Goal: Information Seeking & Learning: Compare options

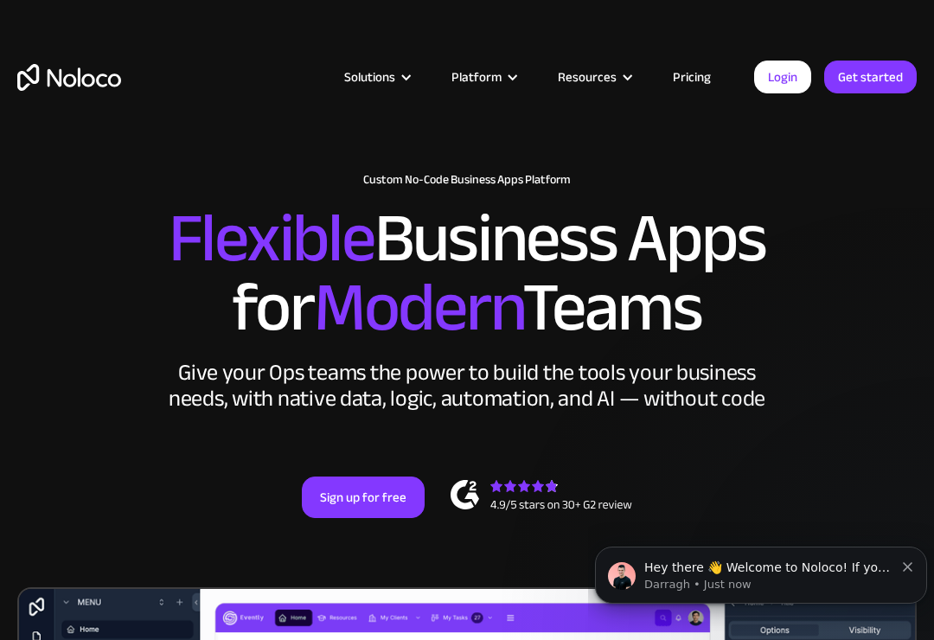
click at [395, 88] on div "Solutions" at bounding box center [369, 77] width 51 height 22
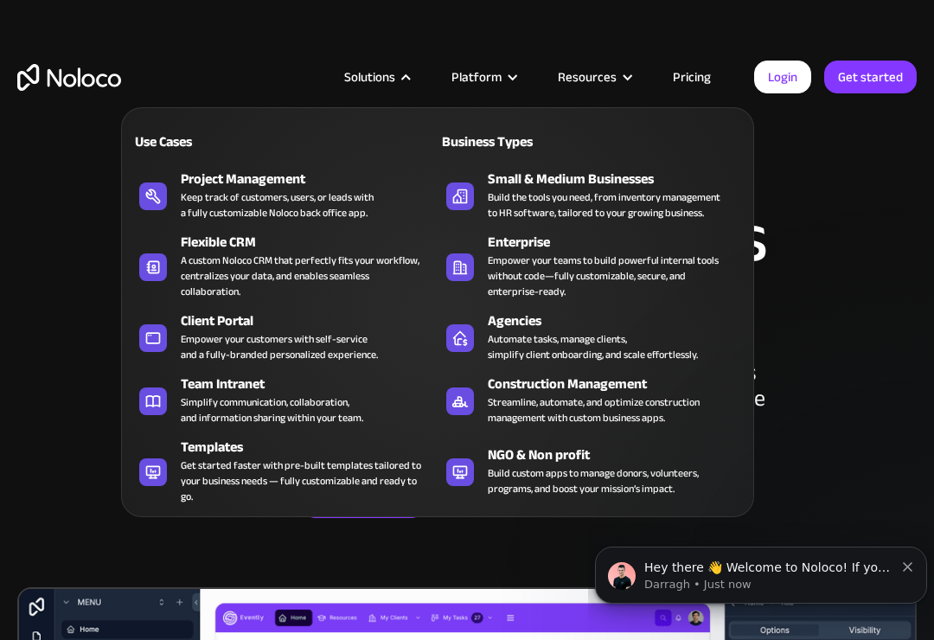
click at [624, 192] on div "Build the tools you need, from inventory management to HR software, tailored to…" at bounding box center [604, 204] width 233 height 31
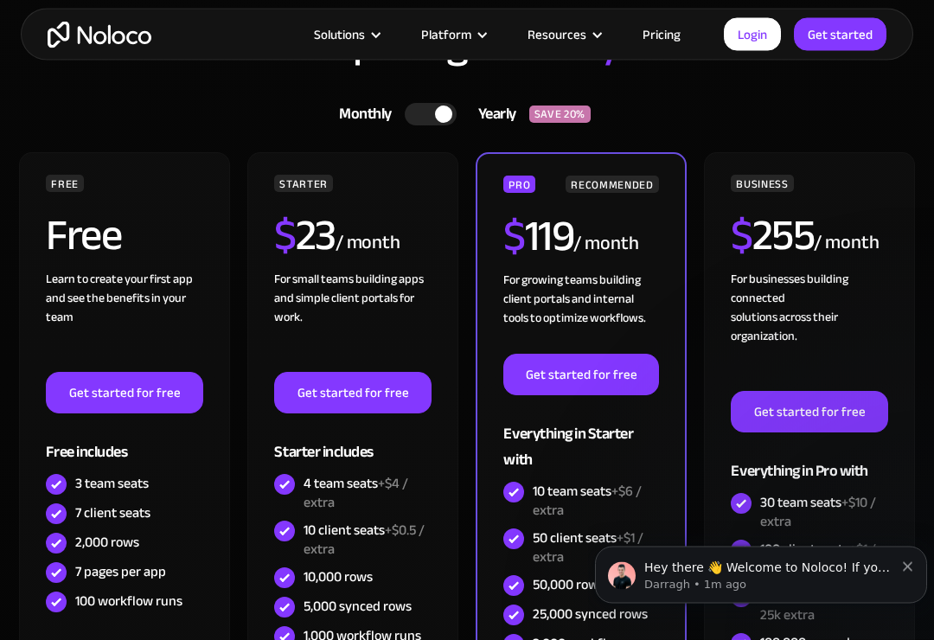
scroll to position [4506, 0]
click at [416, 95] on link "Monthly Yearly SAVE 20%" at bounding box center [467, 114] width 299 height 42
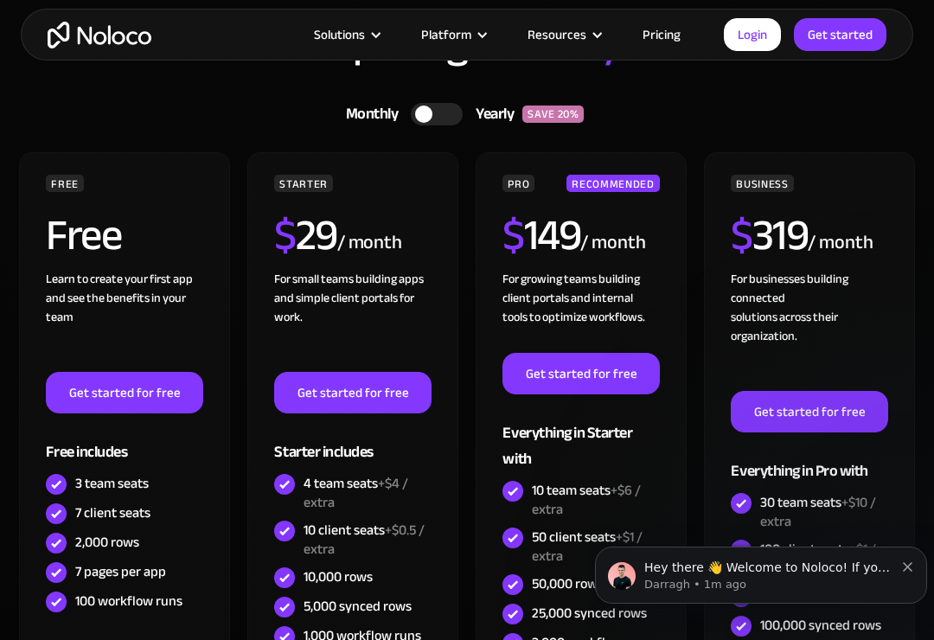
click at [440, 119] on div at bounding box center [437, 114] width 52 height 22
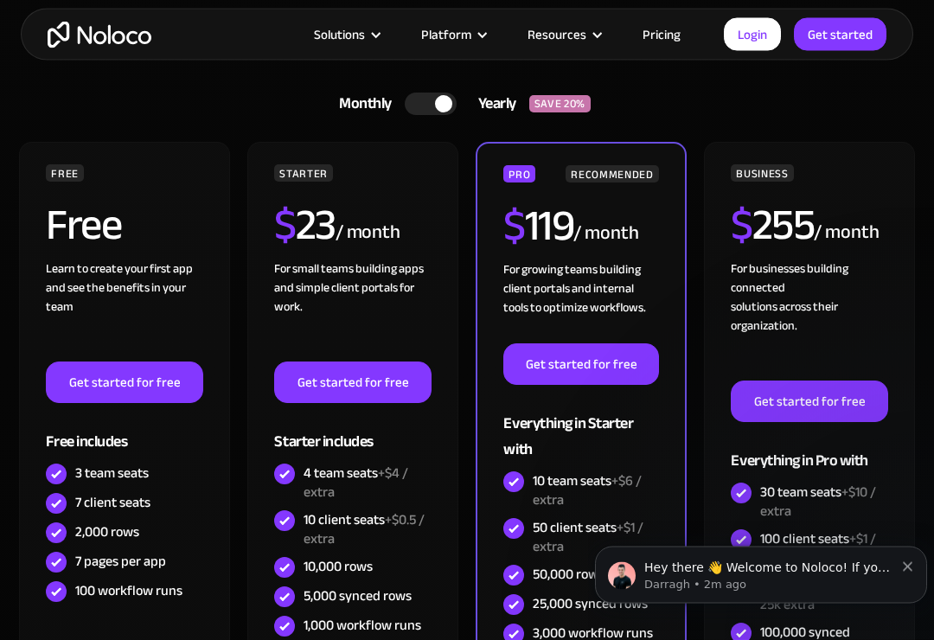
scroll to position [4512, 0]
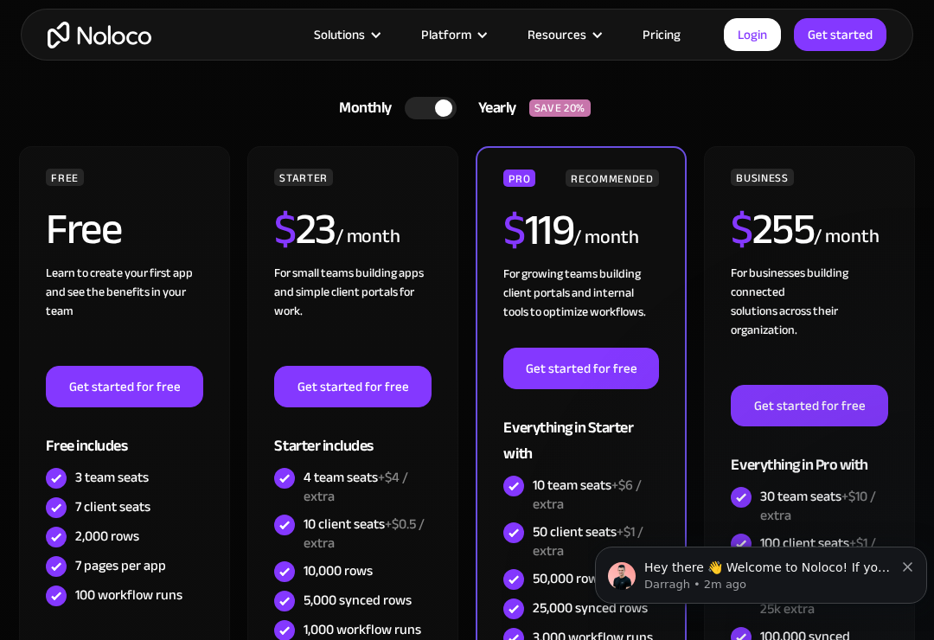
click at [690, 58] on div "Solutions Use Cases Business Types Project Management Keep track of customers, …" at bounding box center [467, 35] width 893 height 52
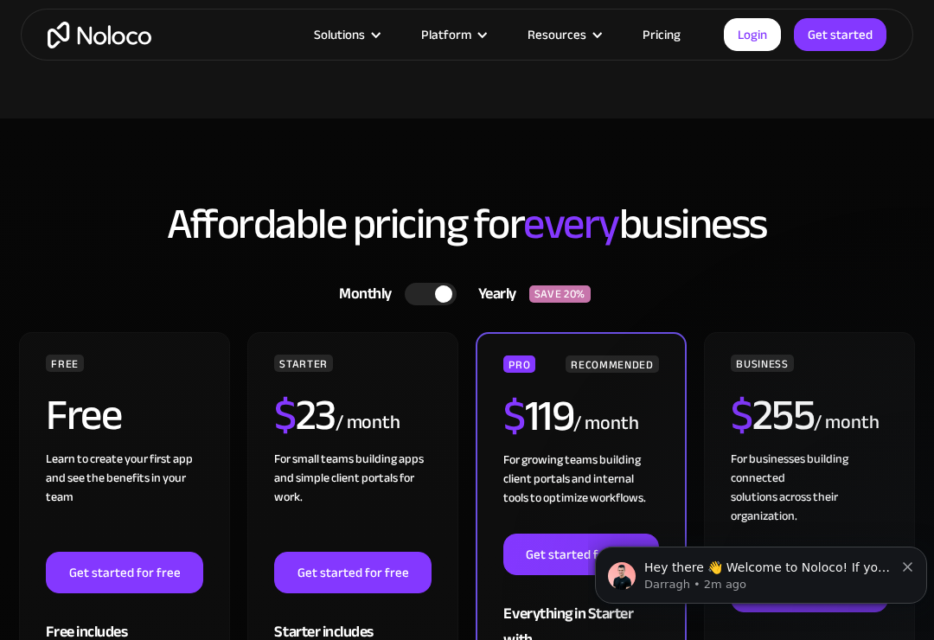
scroll to position [4325, 0]
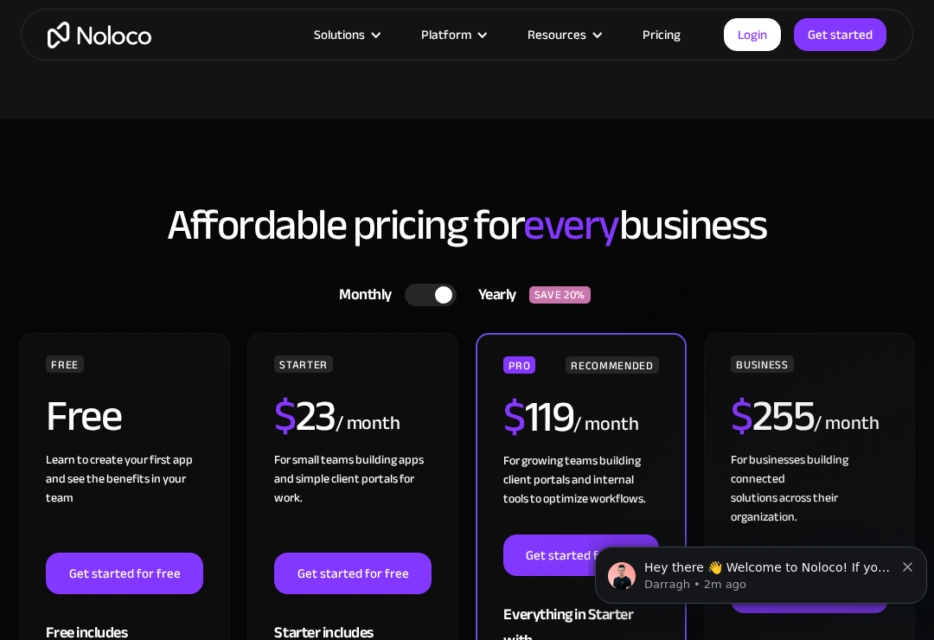
click at [480, 42] on div "Platform" at bounding box center [453, 34] width 106 height 22
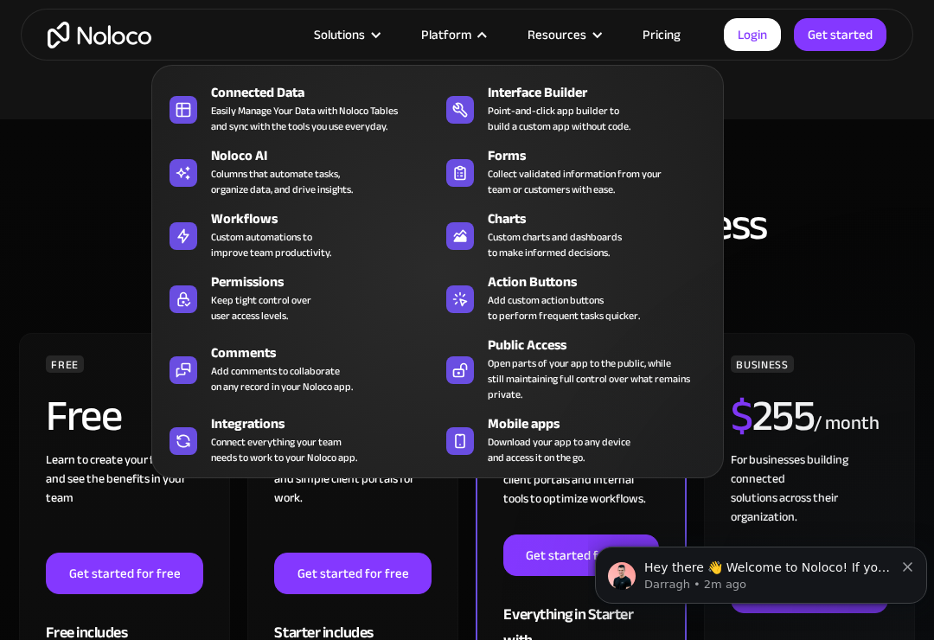
click at [349, 119] on div "Easily Manage Your Data with Noloco Tables and sync with the tools you use ever…" at bounding box center [304, 118] width 187 height 31
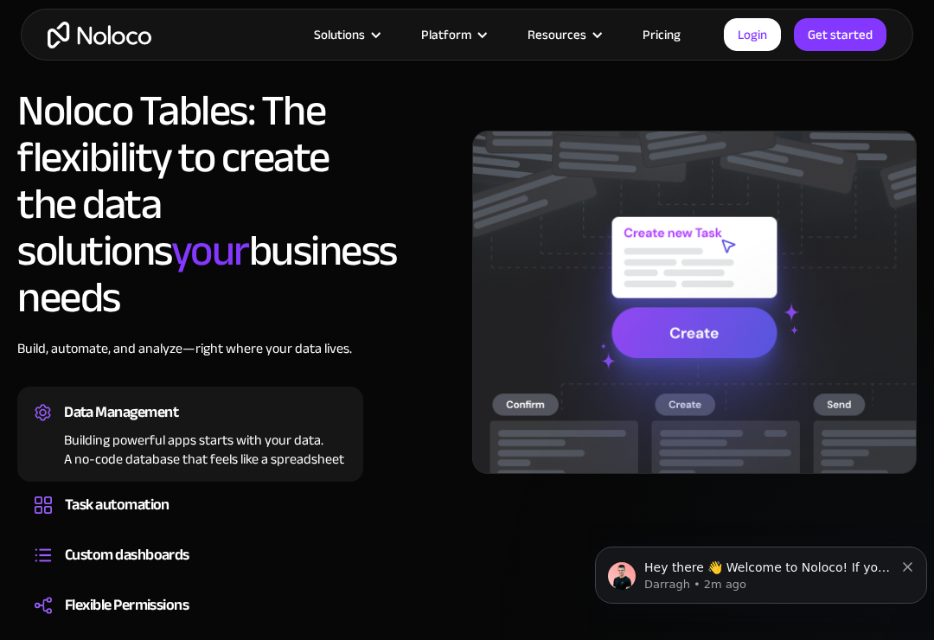
scroll to position [1261, 0]
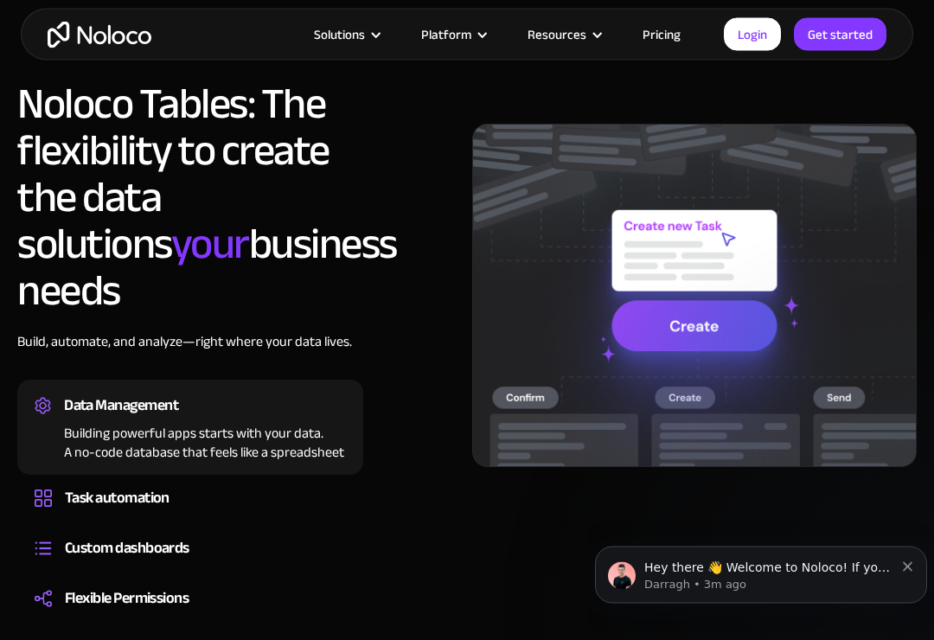
click at [146, 486] on div "Task automation" at bounding box center [117, 499] width 105 height 26
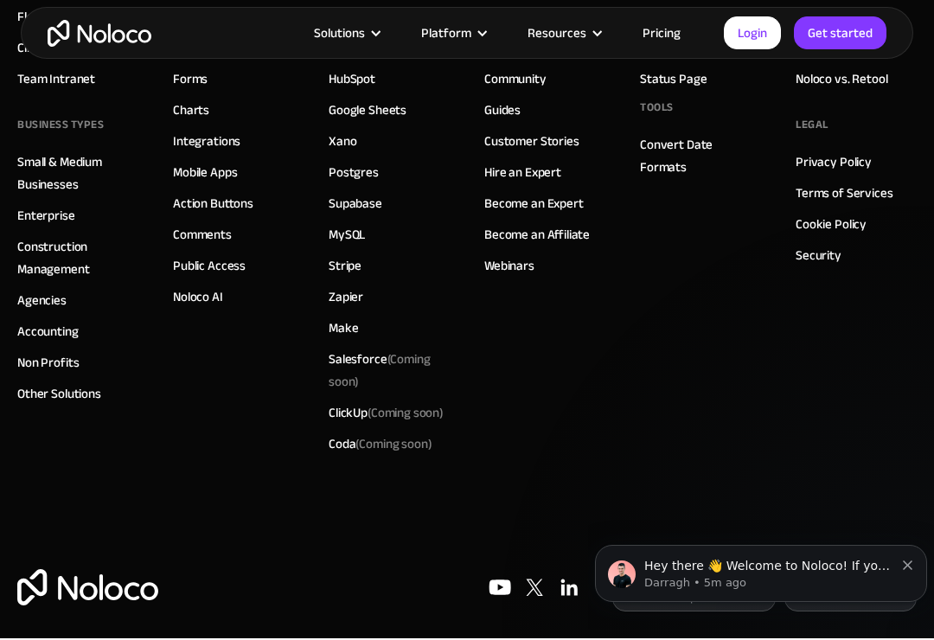
scroll to position [4961, 0]
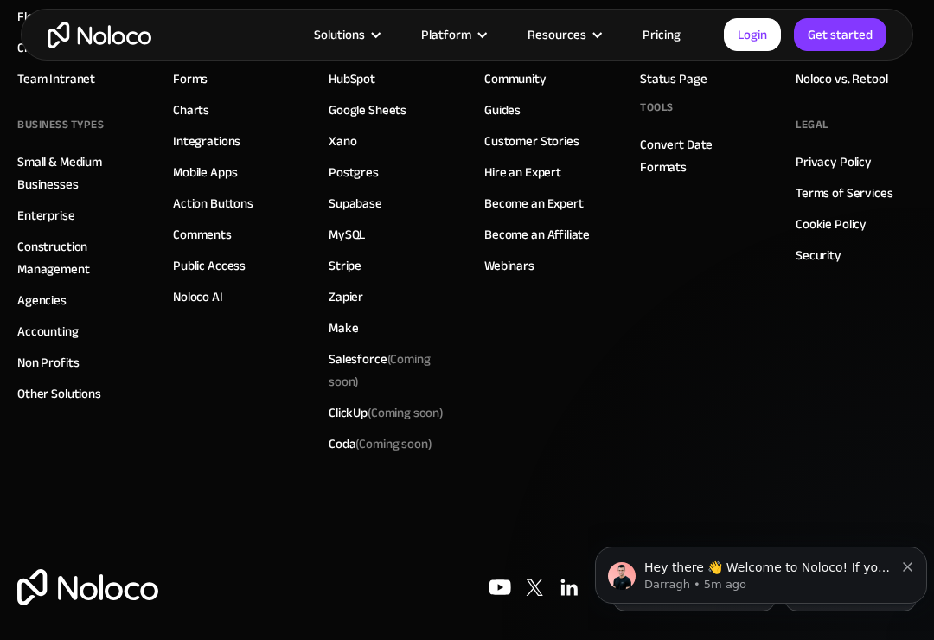
click at [363, 308] on link "Zapier" at bounding box center [346, 297] width 35 height 22
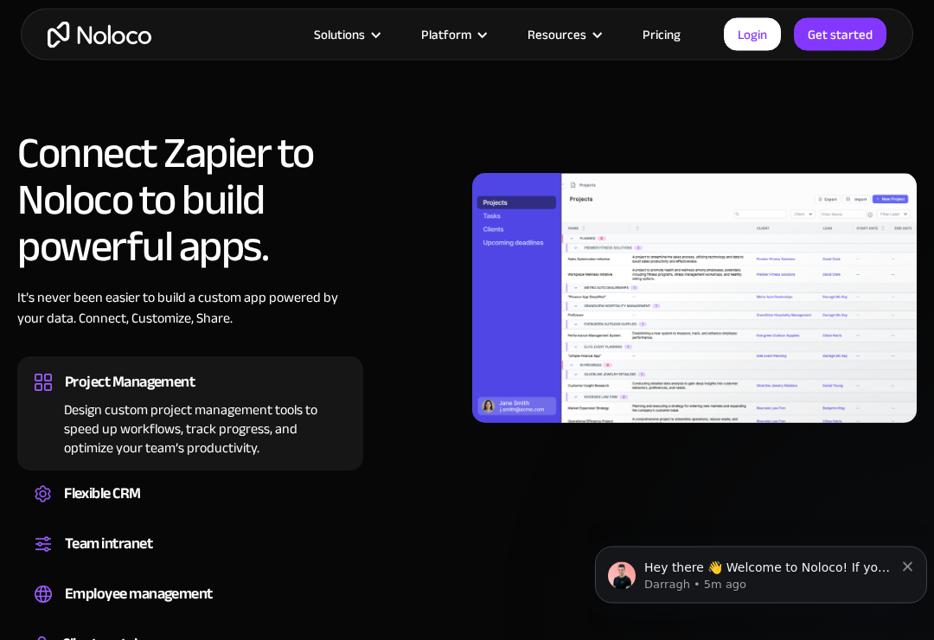
scroll to position [1248, 0]
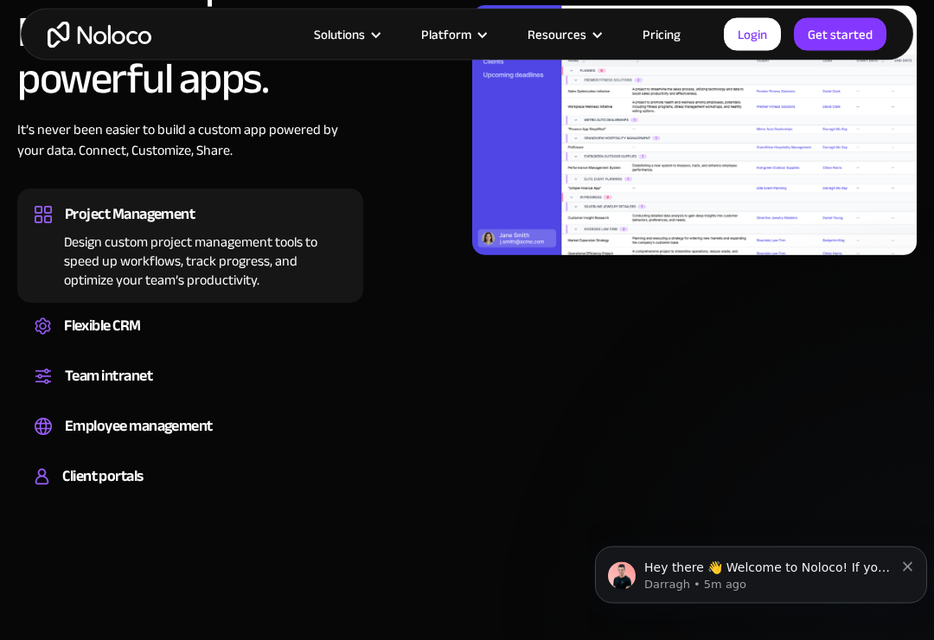
click at [253, 330] on div "Flexible CRM" at bounding box center [190, 327] width 311 height 26
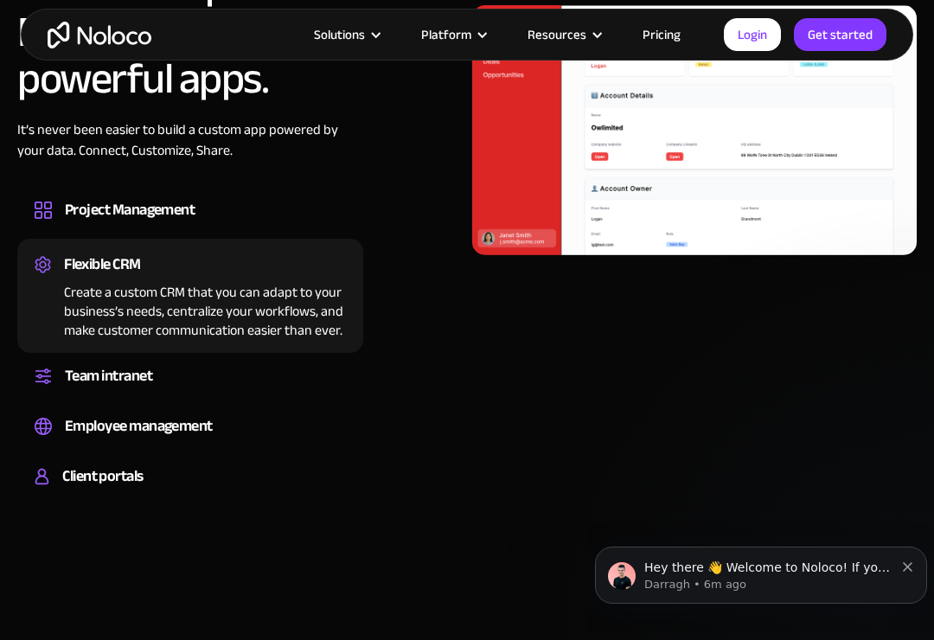
click at [250, 382] on div "Team intranet" at bounding box center [190, 376] width 311 height 26
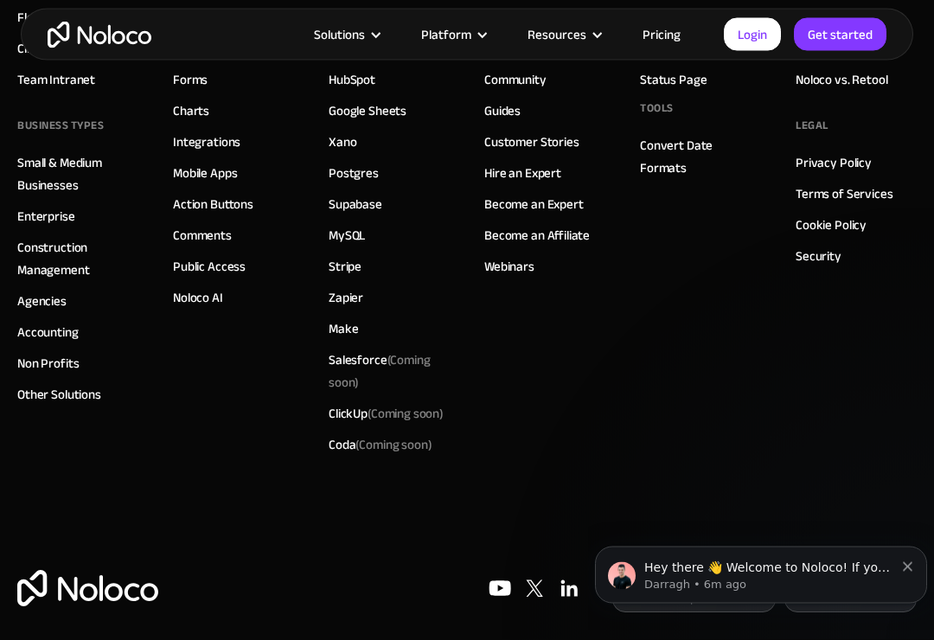
scroll to position [6702, 0]
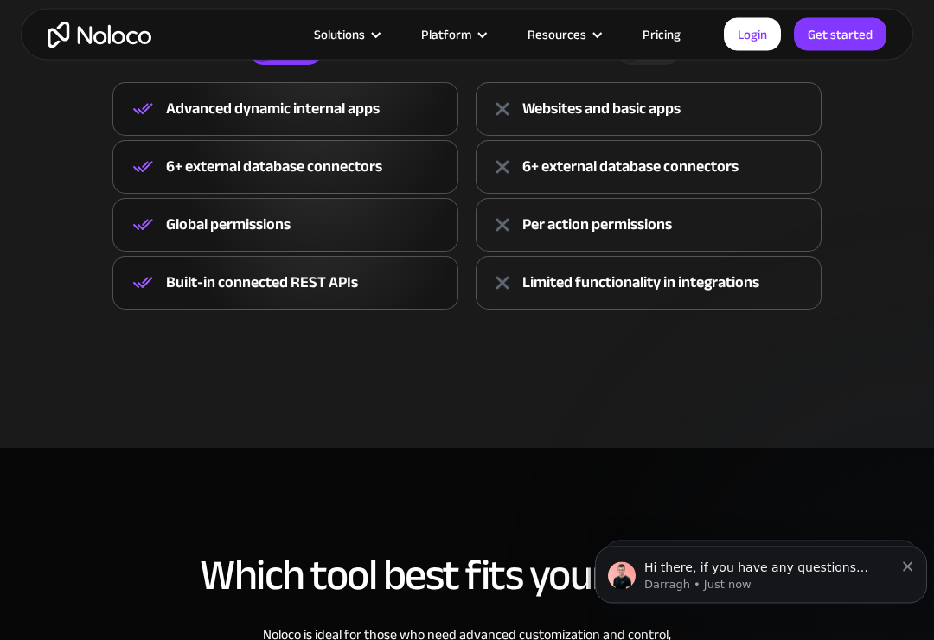
scroll to position [756, 0]
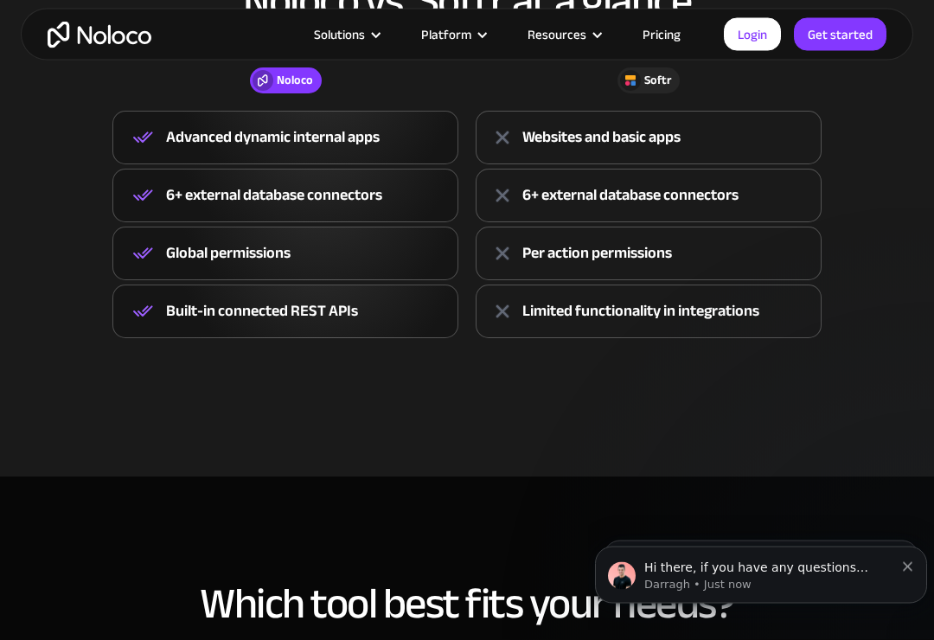
click at [581, 39] on div "Resources" at bounding box center [557, 34] width 59 height 22
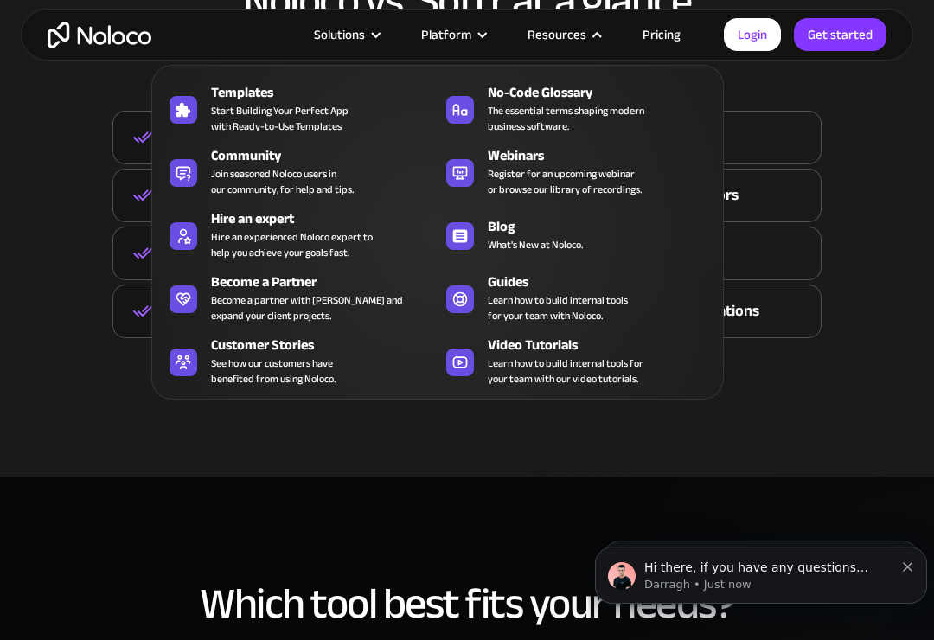
click at [837, 340] on div "Noloco vs. Softr at a glance Noloco Softr Noloco Advanced dynamic internal apps…" at bounding box center [467, 175] width 934 height 430
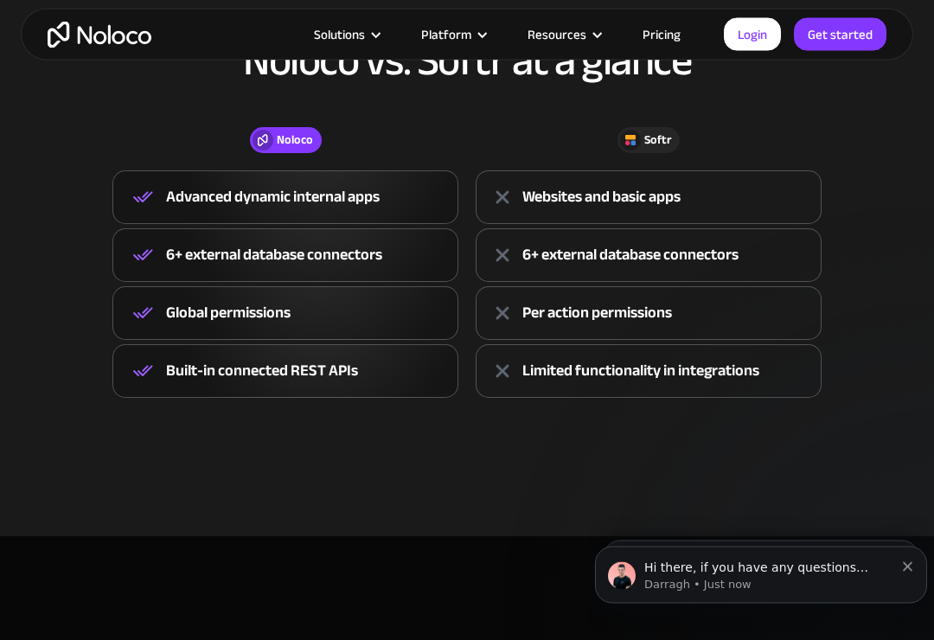
click at [487, 36] on div at bounding box center [482, 35] width 13 height 13
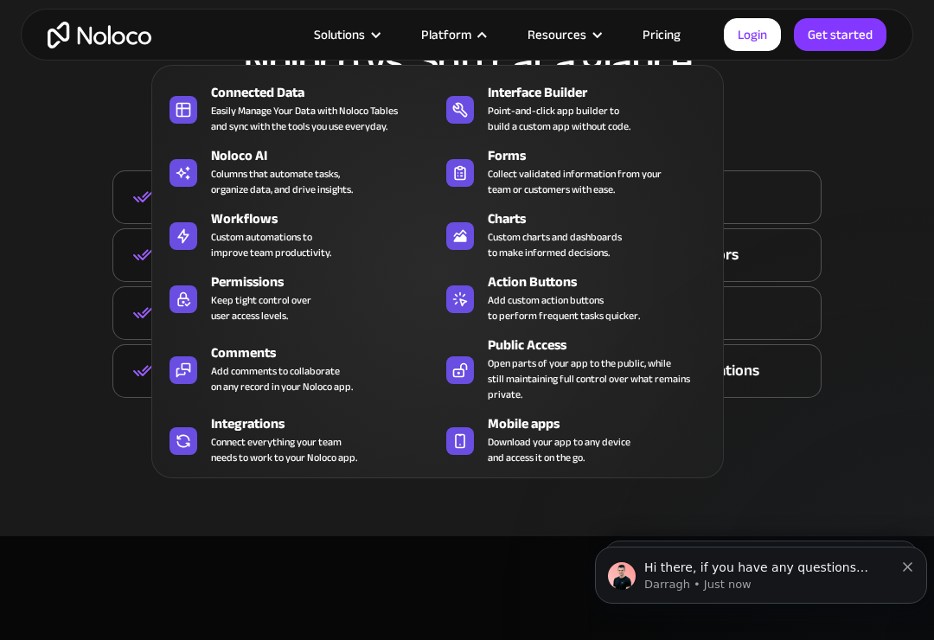
click at [588, 455] on span "Download your app to any device and access it on the go." at bounding box center [559, 449] width 143 height 31
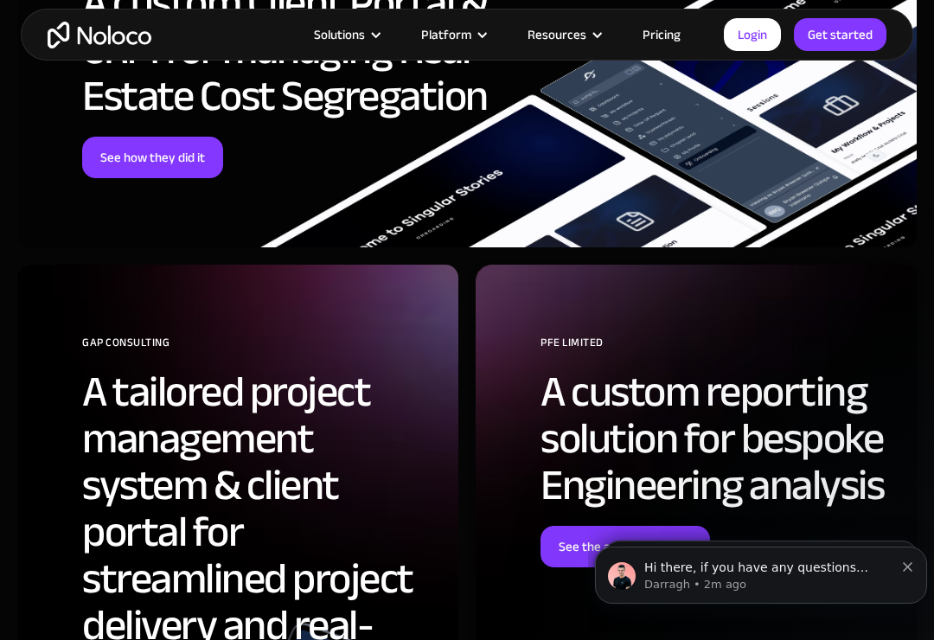
scroll to position [4321, 0]
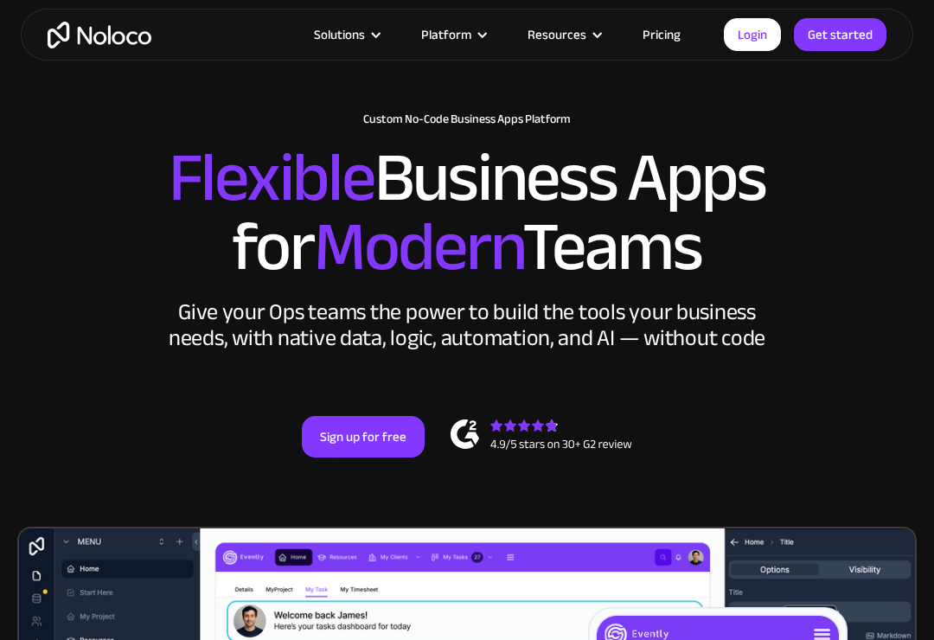
click at [452, 40] on div "Platform" at bounding box center [446, 34] width 50 height 22
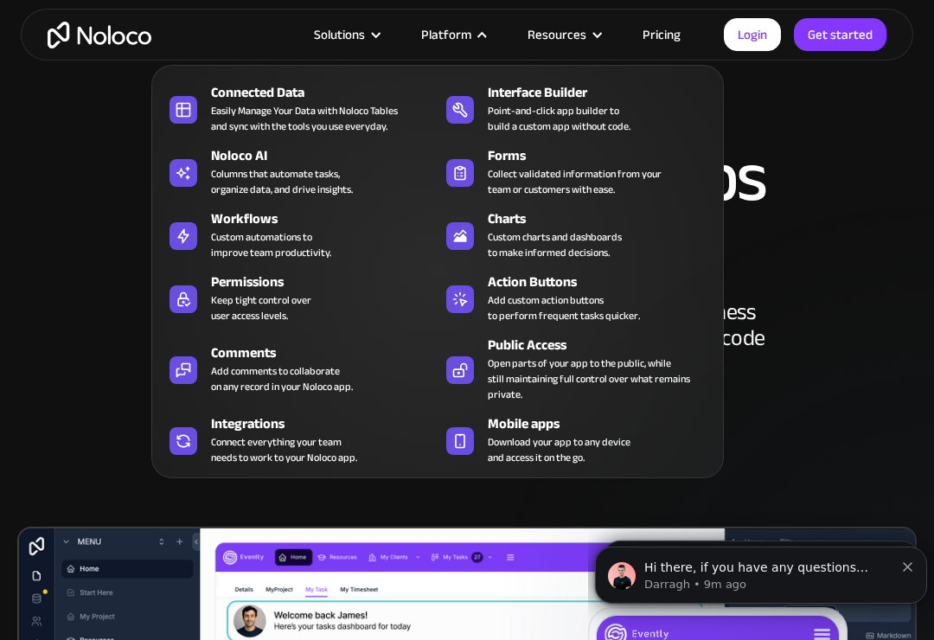
click at [579, 303] on div "Add custom action buttons to perform frequent tasks quicker." at bounding box center [564, 307] width 152 height 31
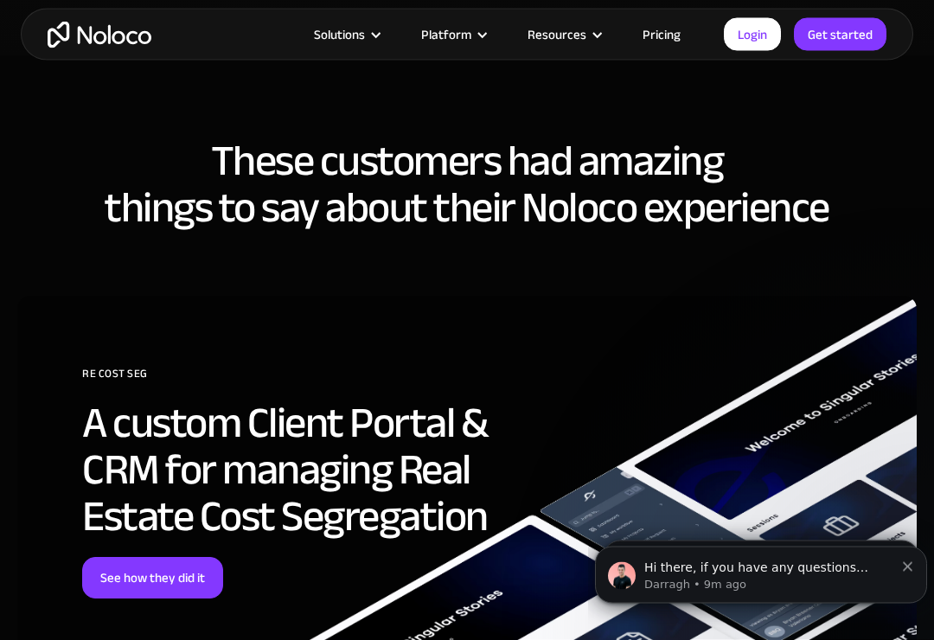
scroll to position [4252, 0]
click at [665, 45] on link "Pricing" at bounding box center [661, 34] width 81 height 22
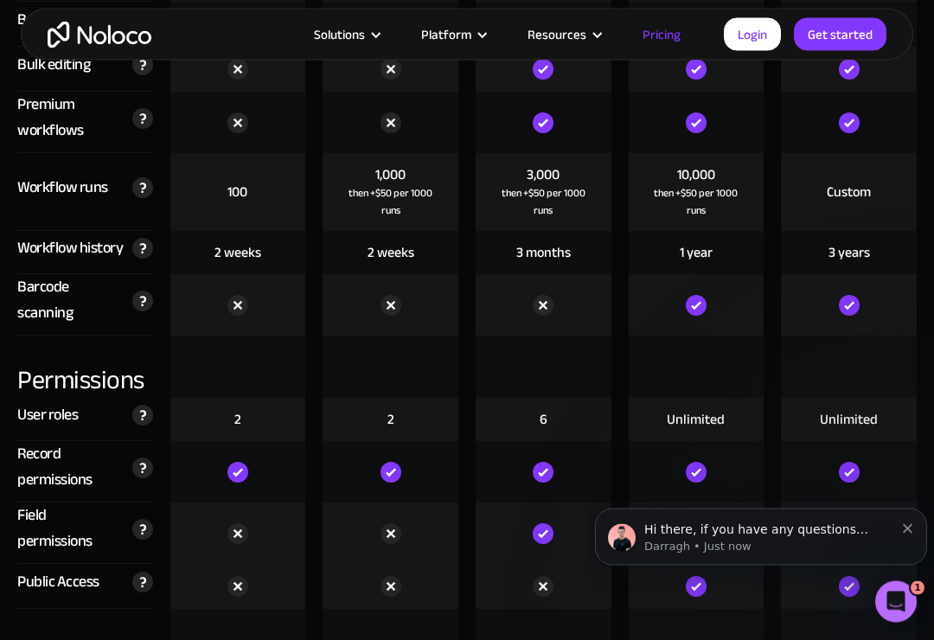
scroll to position [3560, 0]
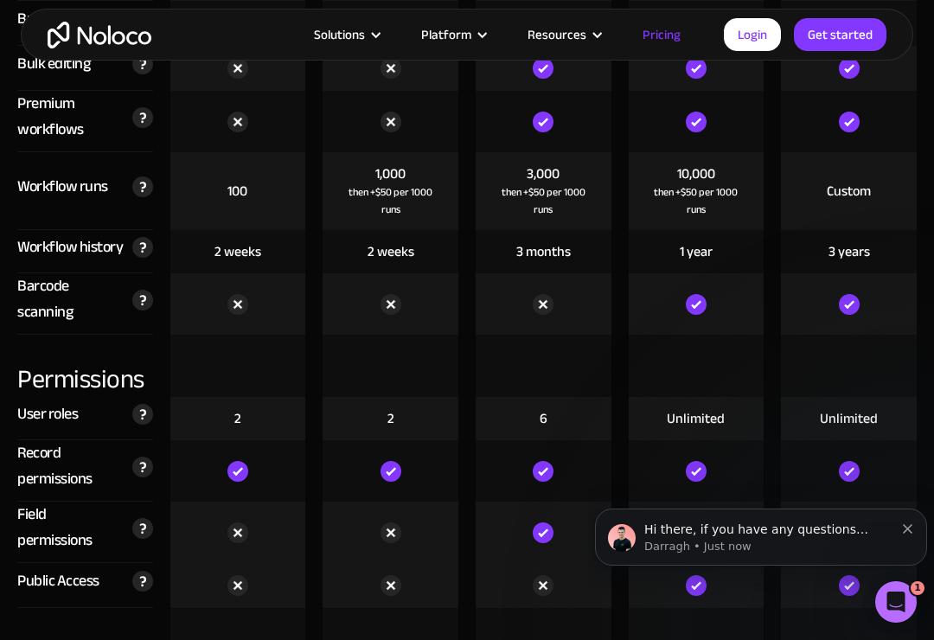
click at [144, 301] on img at bounding box center [142, 300] width 21 height 21
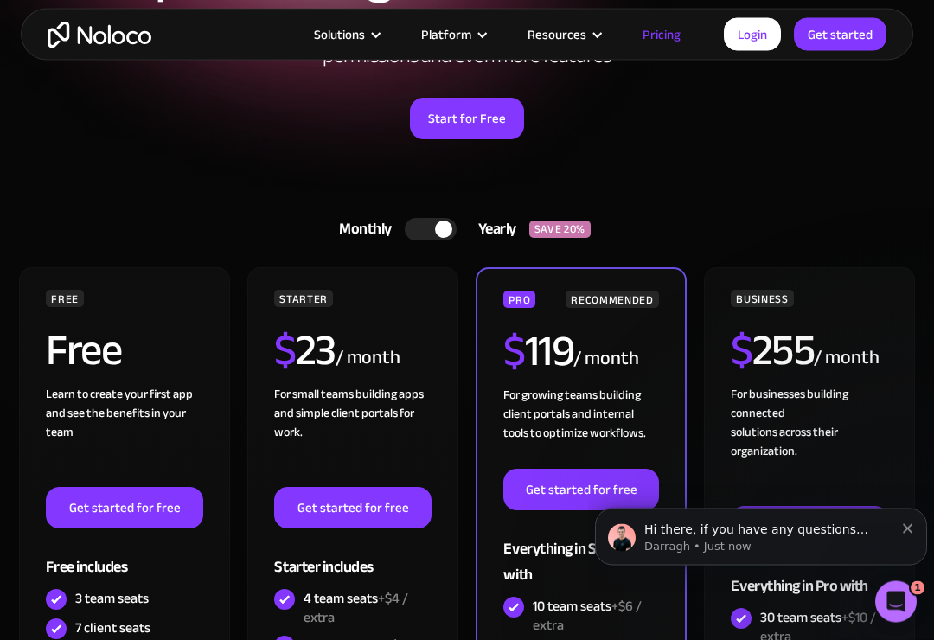
scroll to position [196, 0]
